Goal: Information Seeking & Learning: Learn about a topic

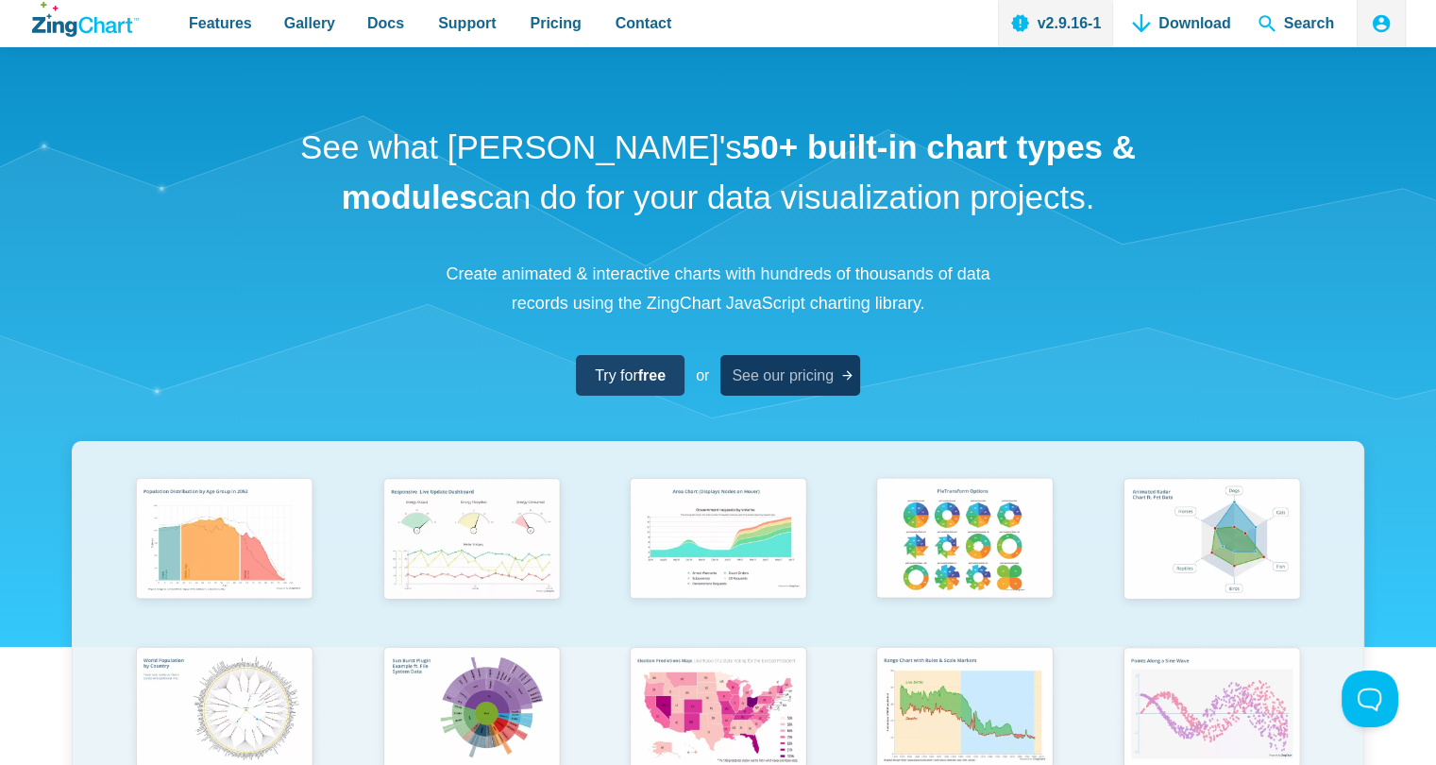
click at [763, 374] on span "See our pricing" at bounding box center [782, 374] width 102 height 25
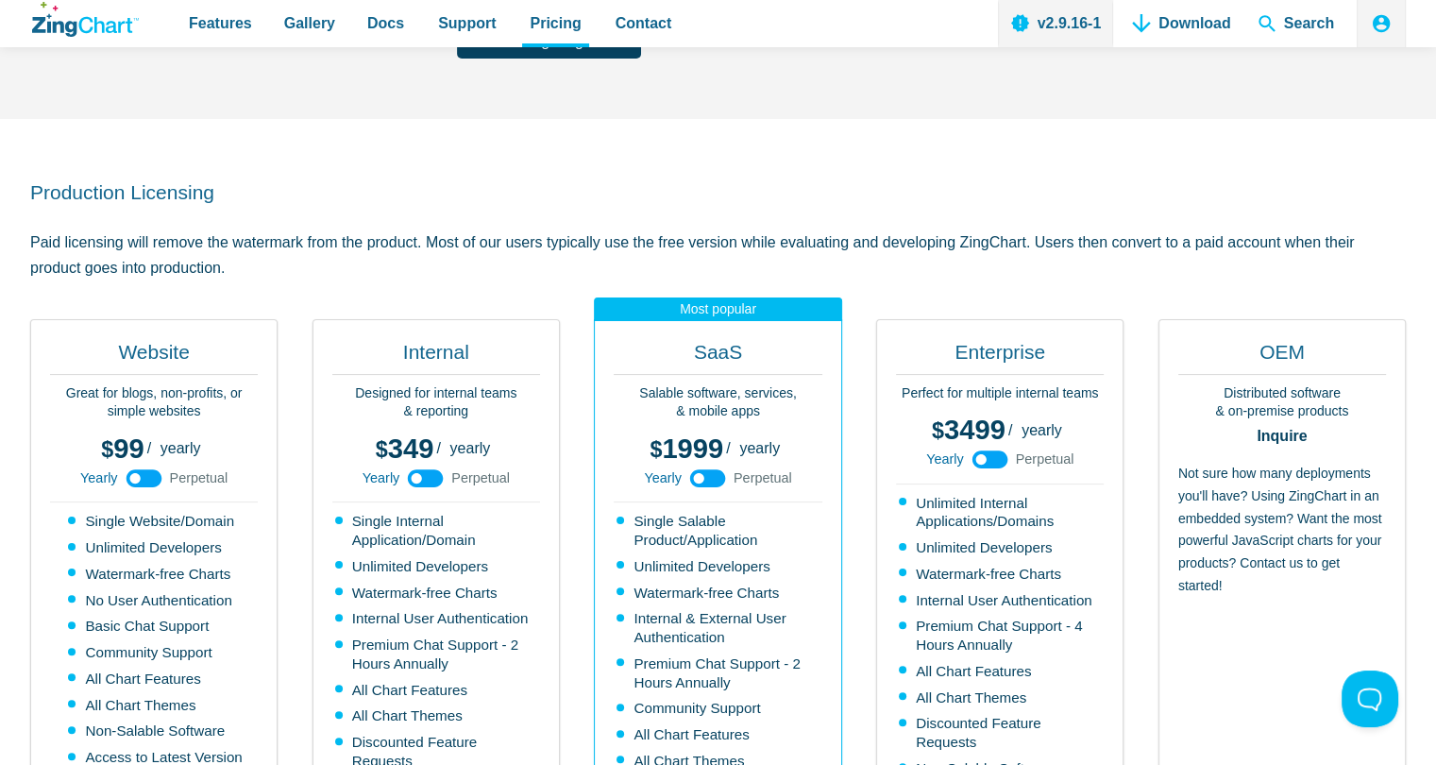
scroll to position [8, 0]
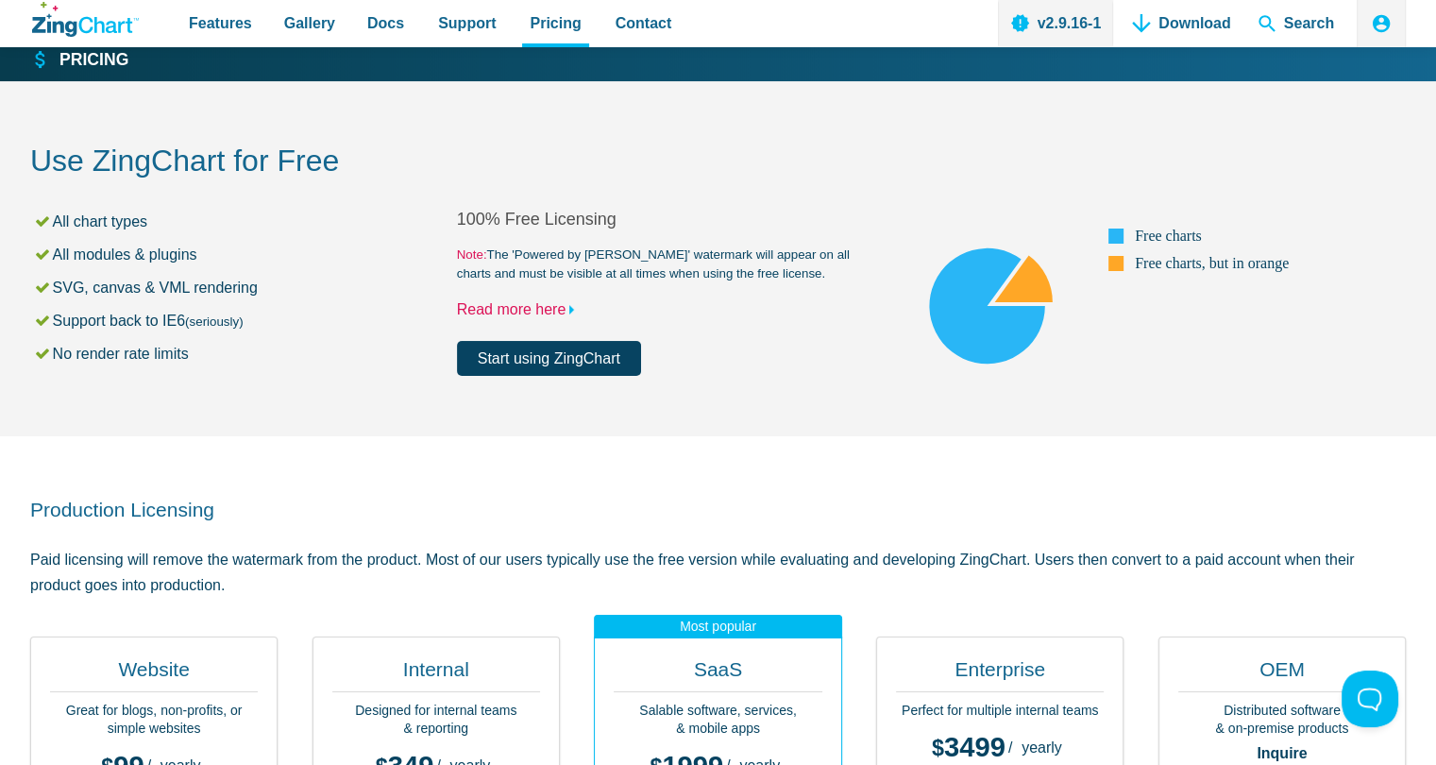
click at [540, 316] on link "Read more here" at bounding box center [520, 309] width 126 height 16
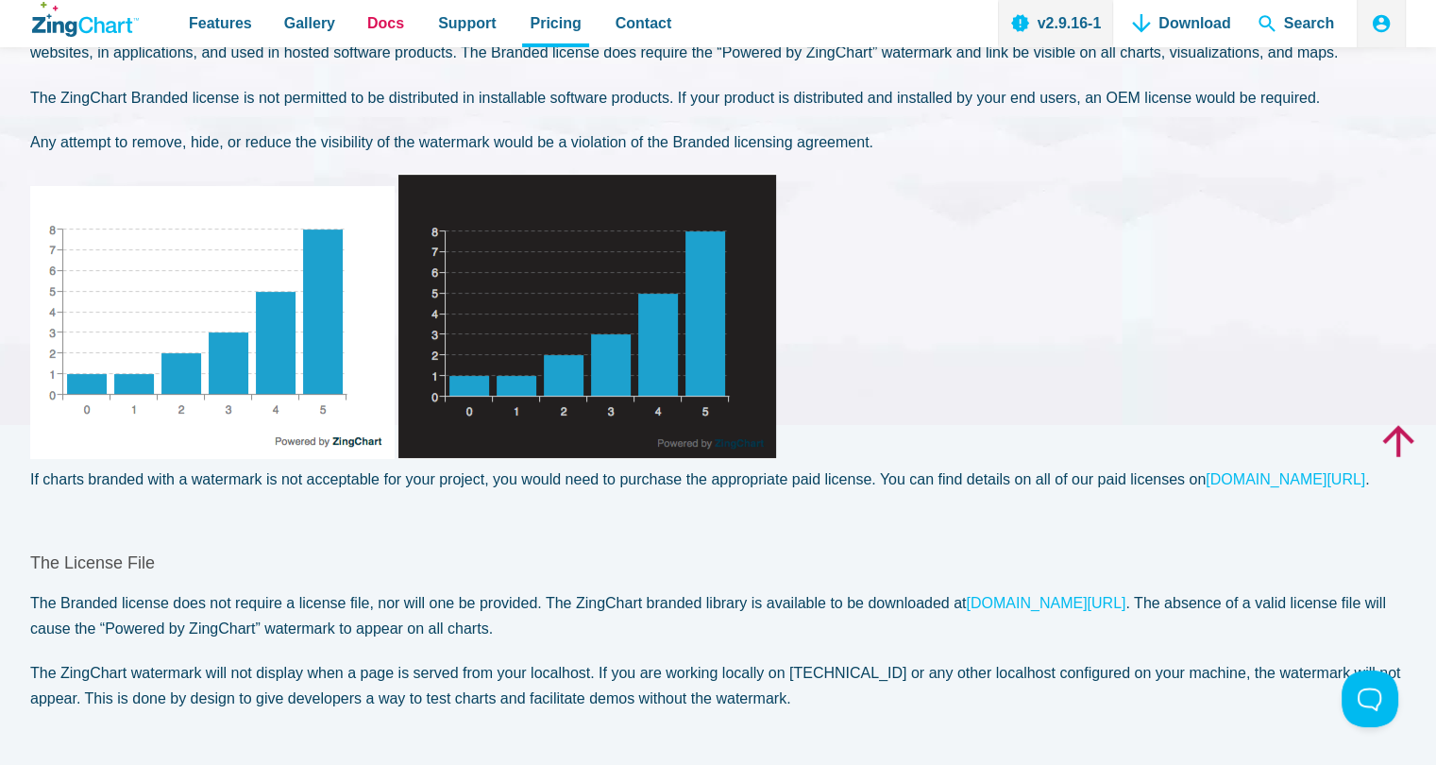
click at [377, 31] on span "Docs" at bounding box center [385, 22] width 37 height 25
